Goal: Task Accomplishment & Management: Manage account settings

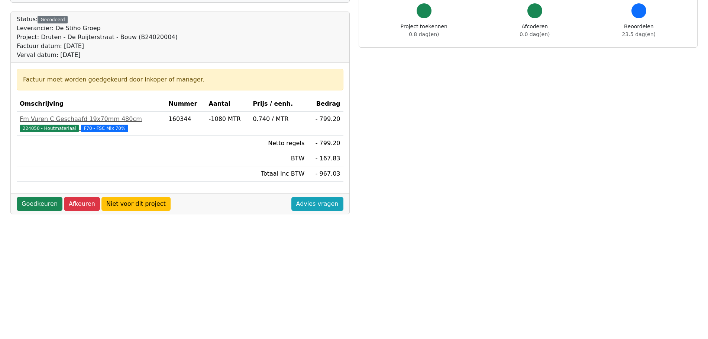
scroll to position [74, 0]
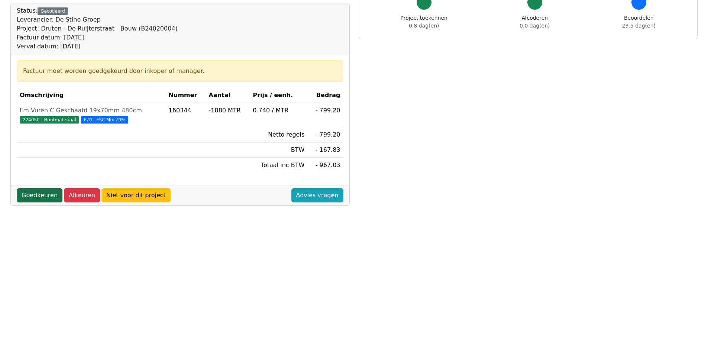
click at [37, 194] on link "Goedkeuren" at bounding box center [40, 195] width 46 height 14
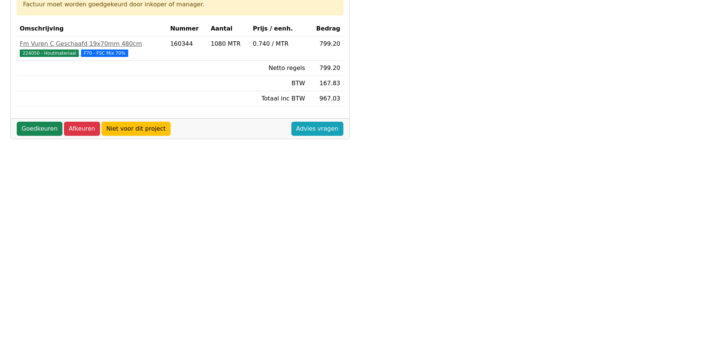
scroll to position [111, 0]
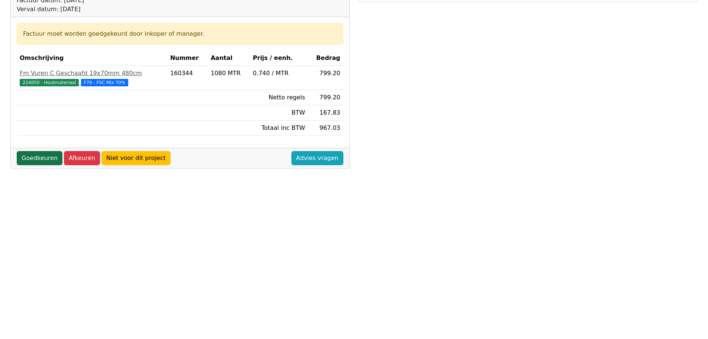
click at [41, 159] on link "Goedkeuren" at bounding box center [40, 158] width 46 height 14
